Goal: Transaction & Acquisition: Purchase product/service

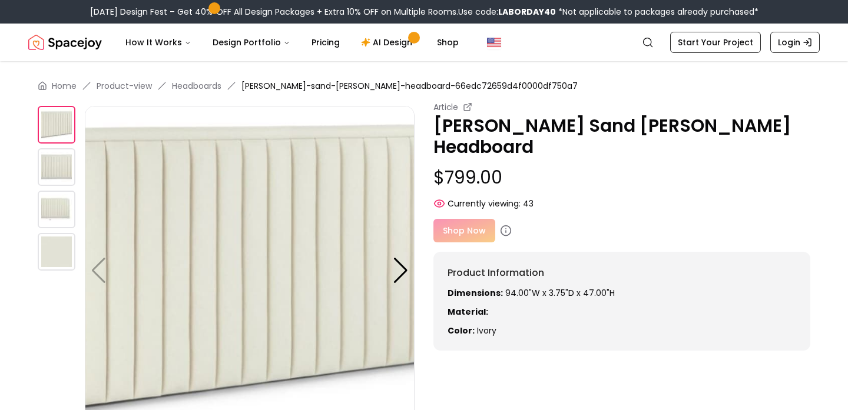
click at [56, 163] on img at bounding box center [57, 167] width 38 height 38
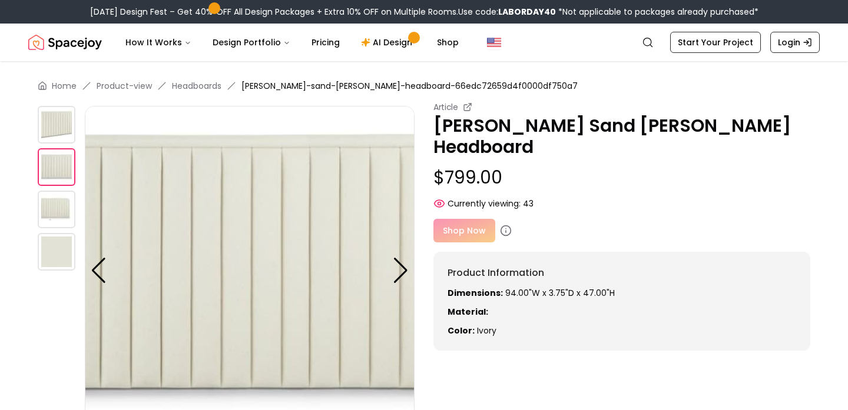
click at [59, 201] on img at bounding box center [57, 210] width 38 height 38
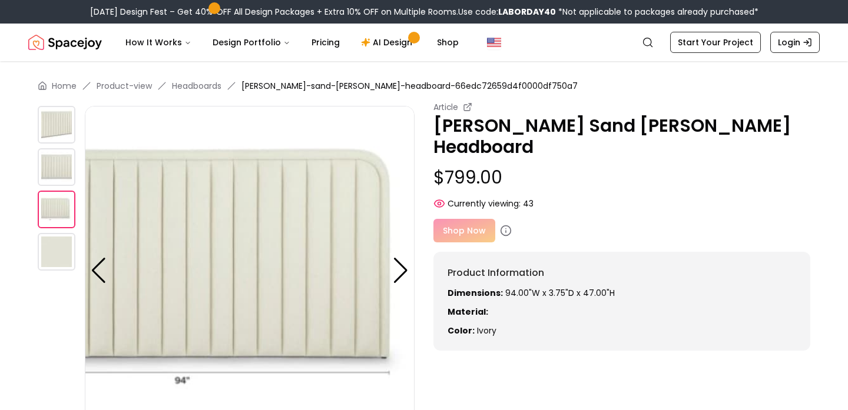
click at [62, 248] on img at bounding box center [57, 252] width 38 height 38
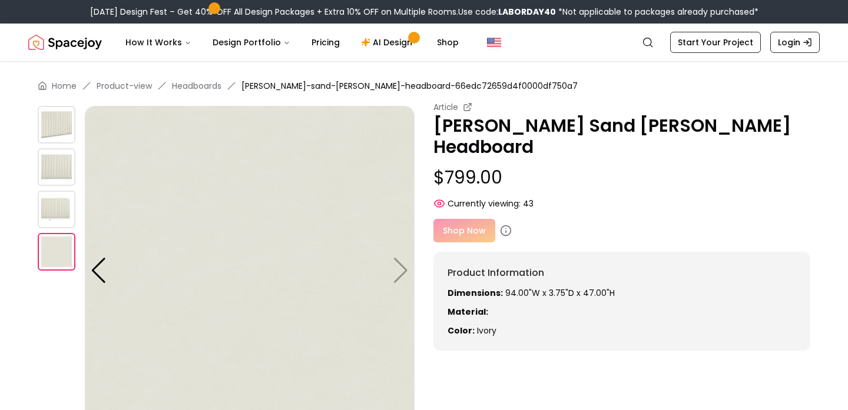
click at [58, 130] on img at bounding box center [57, 125] width 38 height 38
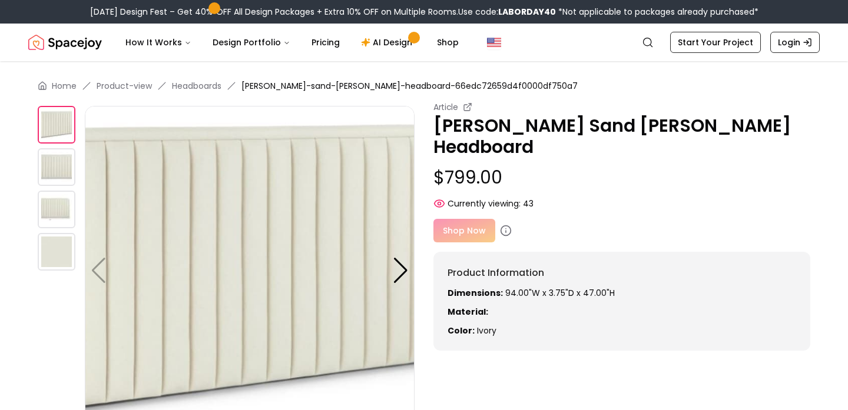
click at [58, 169] on img at bounding box center [57, 167] width 38 height 38
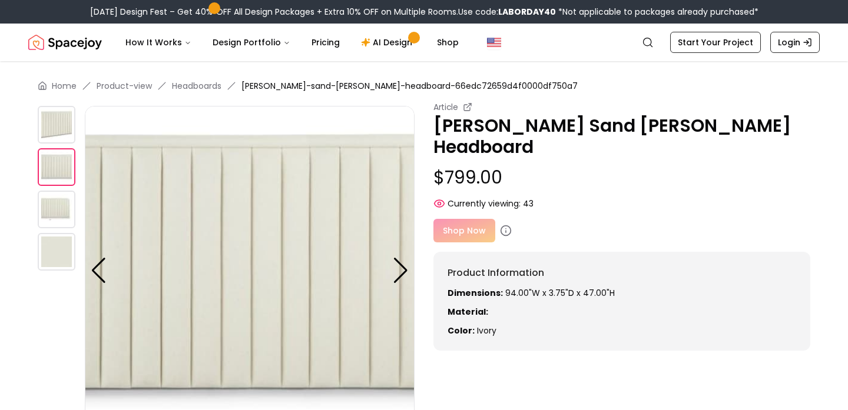
click at [64, 202] on img at bounding box center [57, 210] width 38 height 38
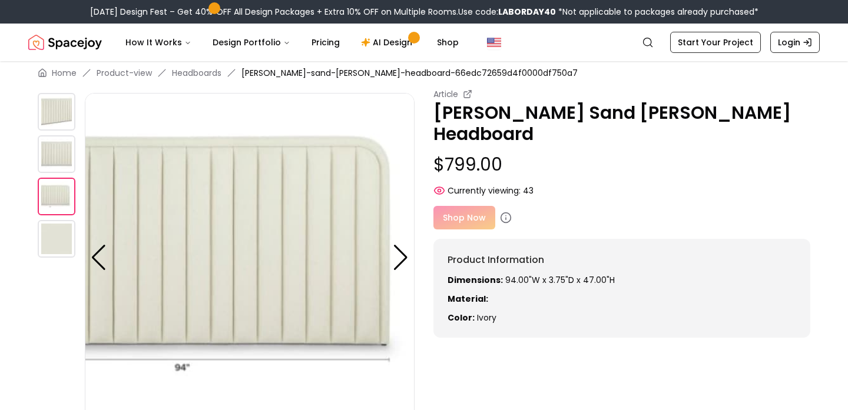
scroll to position [15, 0]
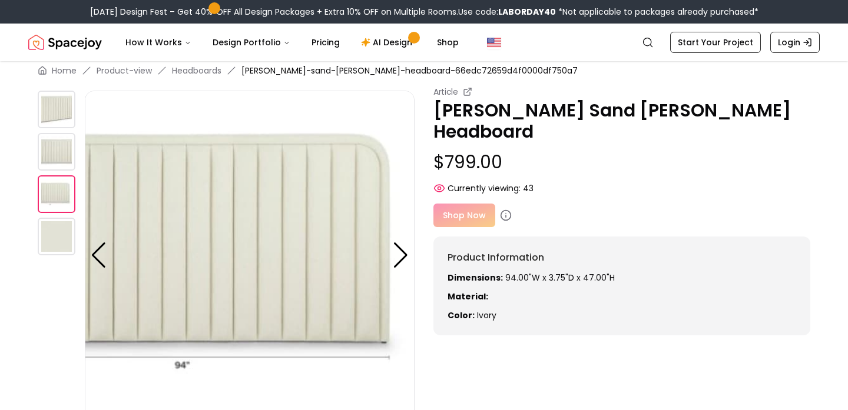
click at [467, 204] on div "Shop Now" at bounding box center [621, 216] width 377 height 24
click at [470, 204] on div "Shop Now" at bounding box center [621, 216] width 377 height 24
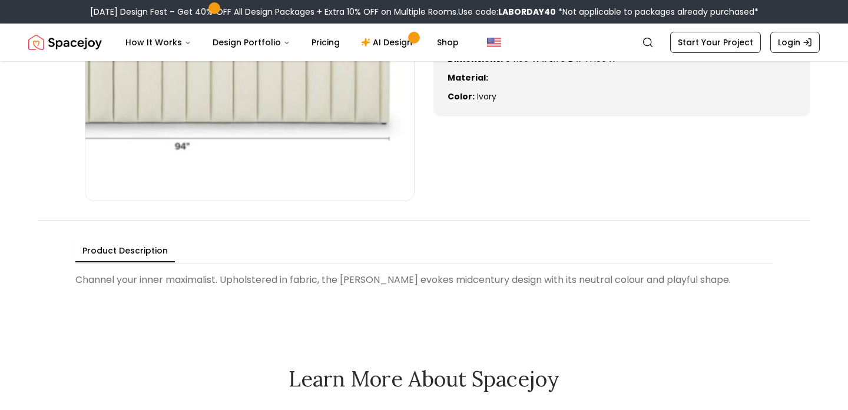
scroll to position [0, 0]
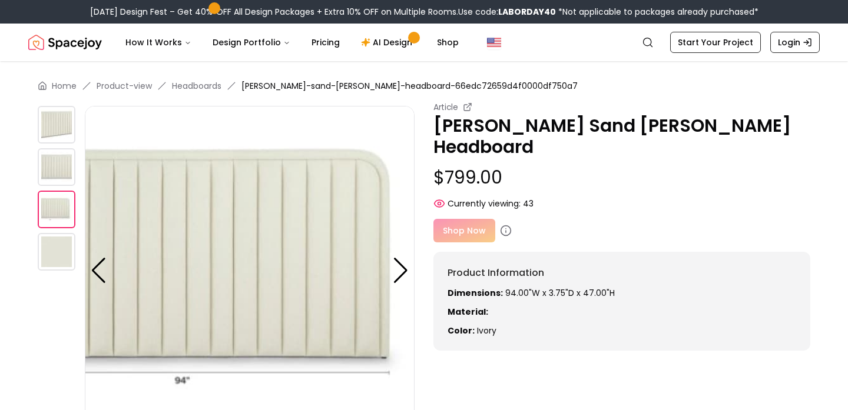
click at [453, 219] on div "Shop Now" at bounding box center [621, 231] width 377 height 24
click at [504, 225] on icon at bounding box center [506, 231] width 12 height 12
click at [506, 225] on icon at bounding box center [506, 231] width 12 height 12
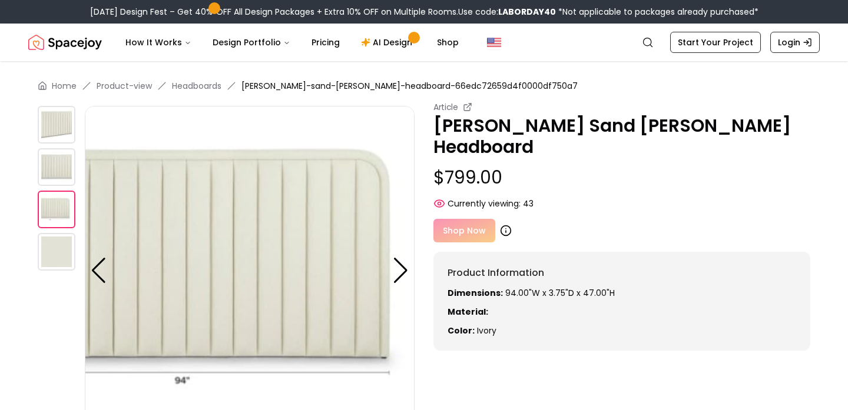
click at [506, 225] on icon at bounding box center [506, 231] width 12 height 12
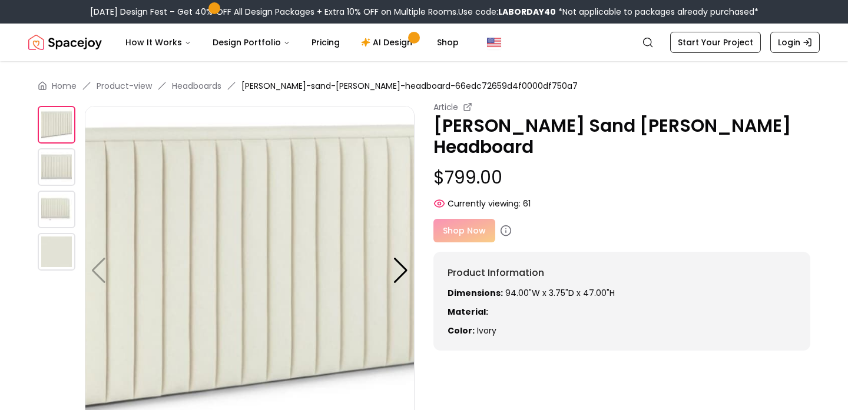
click at [463, 219] on div "Shop Now" at bounding box center [621, 231] width 377 height 24
click at [523, 287] on p "Dimensions: 94.00"W x 3.75"D x 47.00"H" at bounding box center [622, 293] width 349 height 12
